Goal: Information Seeking & Learning: Learn about a topic

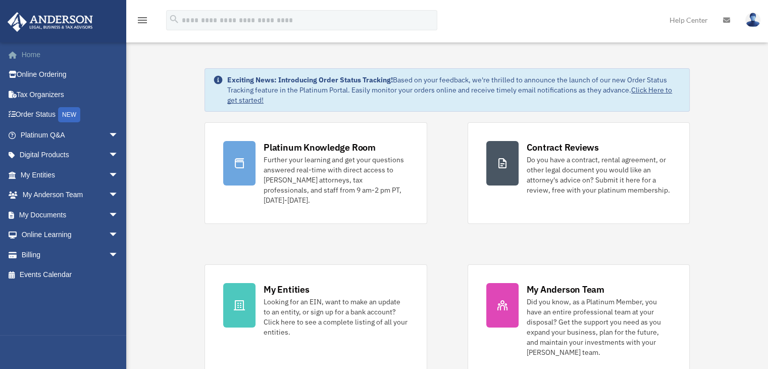
click at [38, 59] on link "Home" at bounding box center [70, 54] width 127 height 20
click at [30, 55] on link "Home" at bounding box center [70, 54] width 127 height 20
click at [109, 137] on span "arrow_drop_down" at bounding box center [119, 135] width 20 height 21
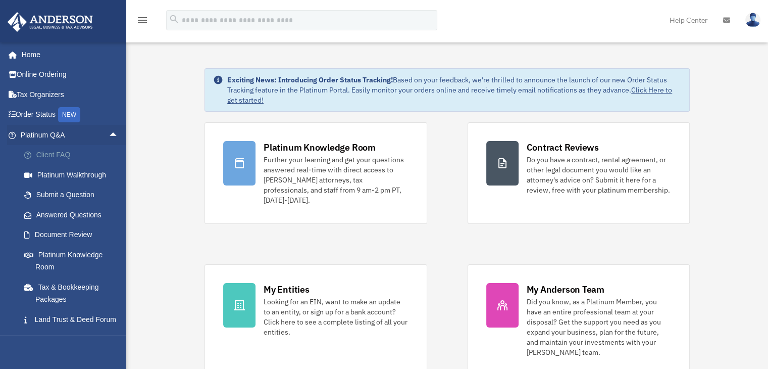
click at [45, 158] on link "Client FAQ" at bounding box center [74, 155] width 120 height 20
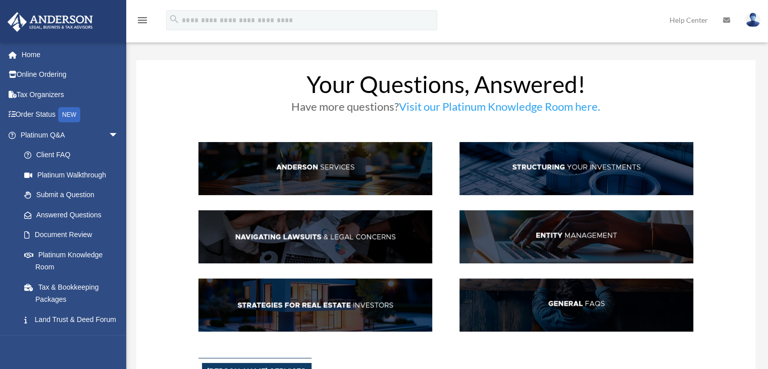
click at [539, 166] on img at bounding box center [577, 168] width 234 height 53
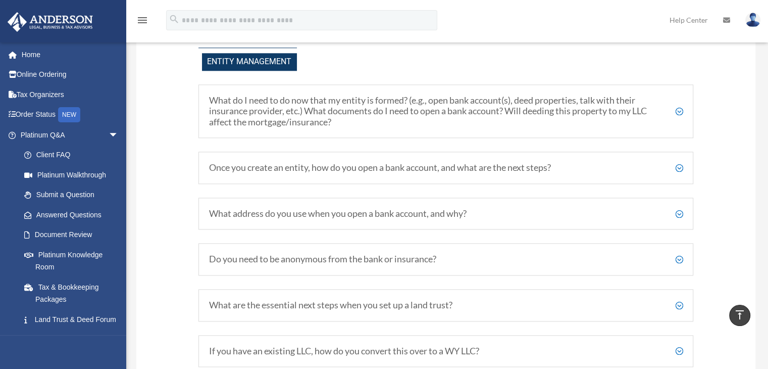
scroll to position [1150, 0]
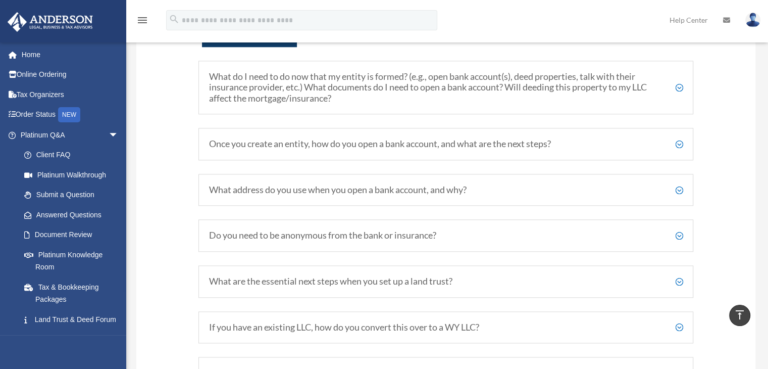
click at [679, 150] on h5 "Once you create an entity, how do you open a bank account, and what are the nex…" at bounding box center [446, 143] width 474 height 11
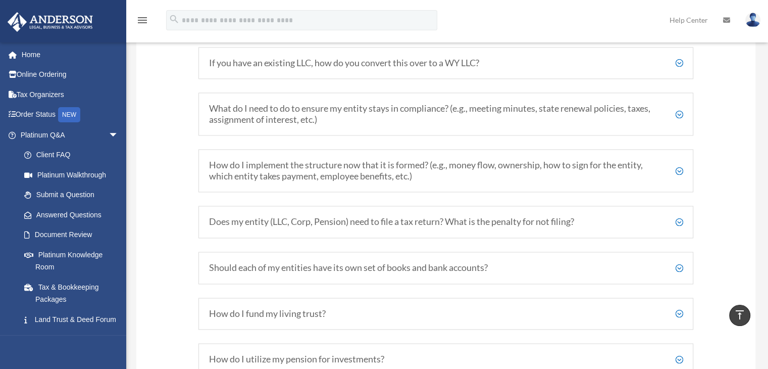
scroll to position [1504, 0]
click at [676, 177] on h5 "How do I implement the structure now that it is formed? (e.g., money flow, owne…" at bounding box center [446, 170] width 474 height 22
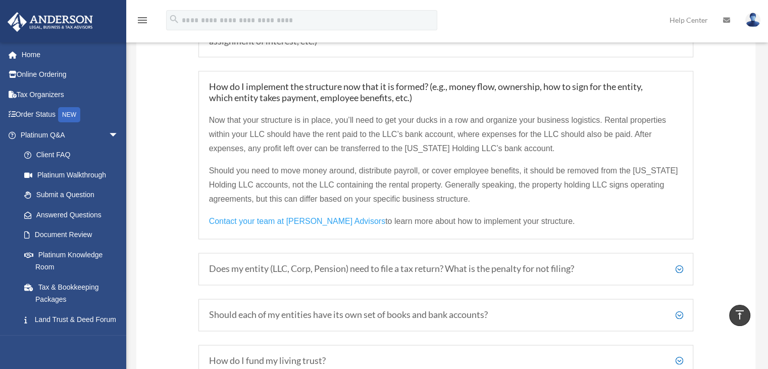
scroll to position [1516, 0]
